Goal: Find specific page/section

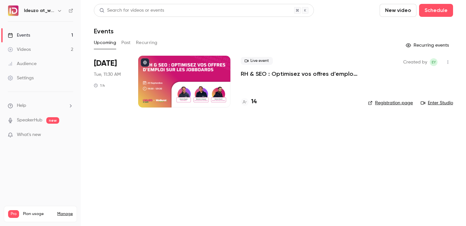
click at [256, 100] on h4 "14" at bounding box center [254, 101] width 6 height 9
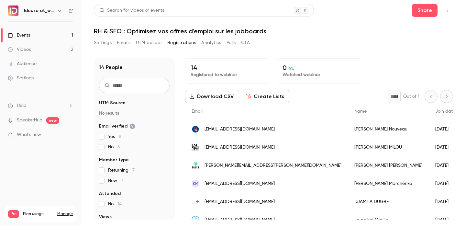
click at [64, 41] on link "Events 1" at bounding box center [40, 35] width 81 height 14
